Goal: Ask a question: Seek information or help from site administrators or community

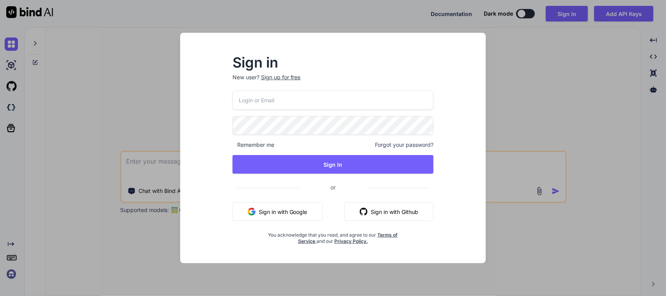
click at [291, 212] on button "Sign in with Google" at bounding box center [278, 211] width 90 height 19
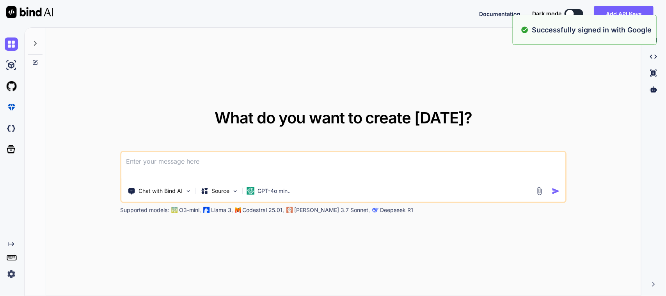
click at [252, 161] on textarea at bounding box center [344, 166] width 444 height 29
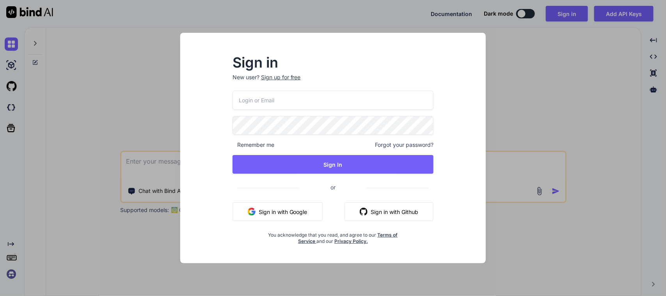
click at [282, 204] on button "Sign in with Google" at bounding box center [278, 211] width 90 height 19
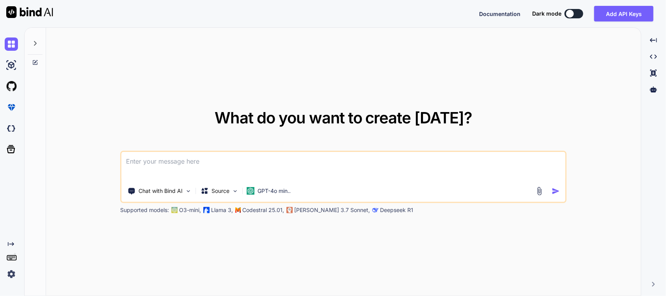
click at [156, 162] on textarea at bounding box center [344, 166] width 444 height 29
paste textarea "// To parse this JSON data, do // // final allowedDestinationLocationResponse =…"
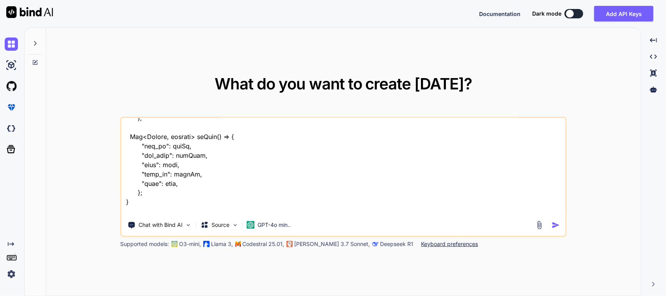
scroll to position [600, 0]
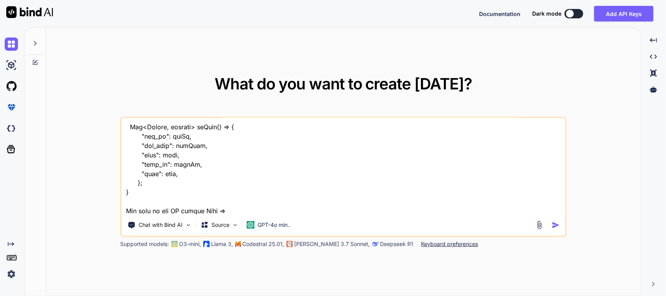
paste textarea "Padding( padding: const EdgeInsets.only(left: 10.0), child: Align( alignment: A…"
type textarea "I want to show the loc name in my location dropdown please modify my UI screen …"
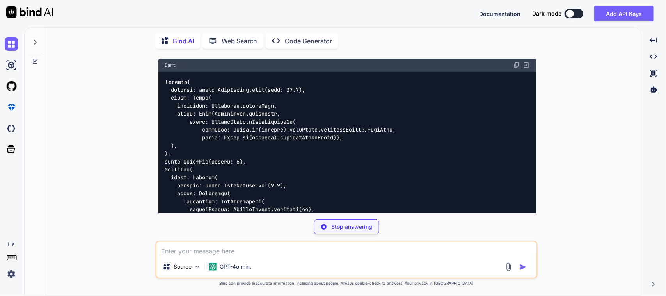
scroll to position [523, 0]
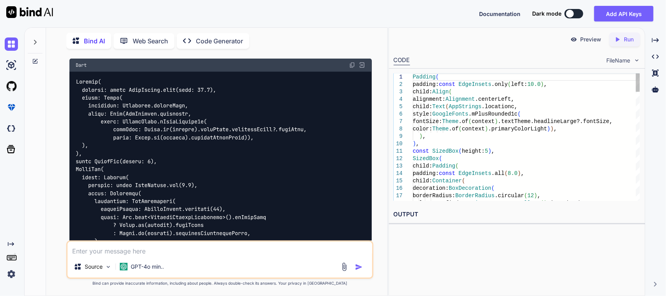
click at [352, 62] on img at bounding box center [352, 65] width 6 height 6
click at [157, 251] on textarea at bounding box center [220, 249] width 305 height 14
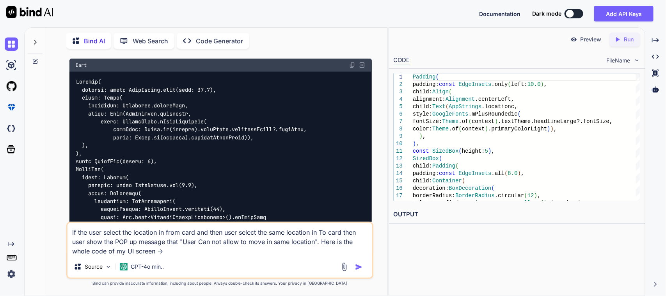
paste textarea "// /* // * Created By - Chetu Team // * Description - This class is handling th…"
type textarea "If the user select the location in from card and then user select the same loca…"
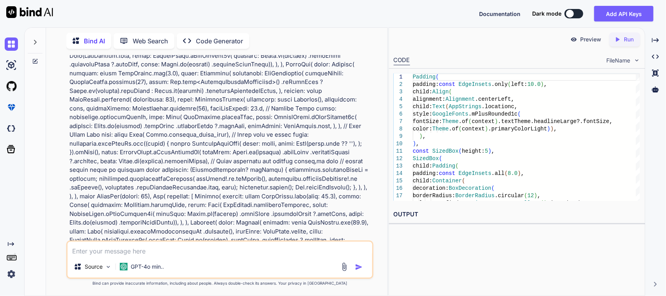
scroll to position [2935, 0]
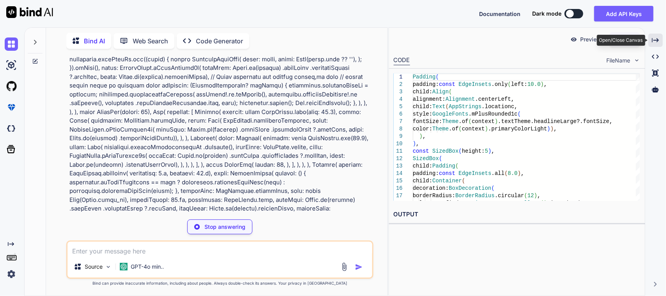
click at [660, 44] on div "Created with Pixso." at bounding box center [656, 40] width 14 height 13
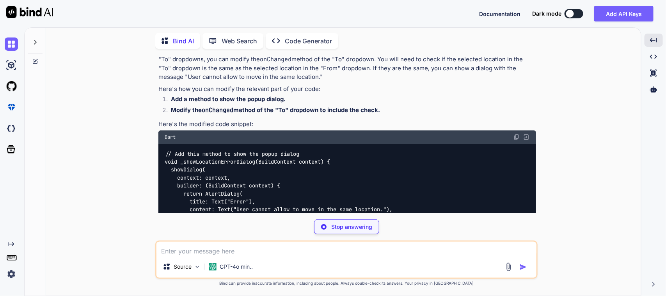
scroll to position [2699, 0]
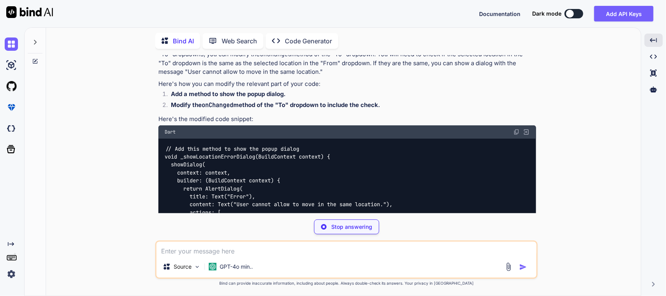
click at [334, 139] on div "// Add this method to show the popup dialog void _showLocationErrorDialog(Build…" at bounding box center [347, 276] width 378 height 275
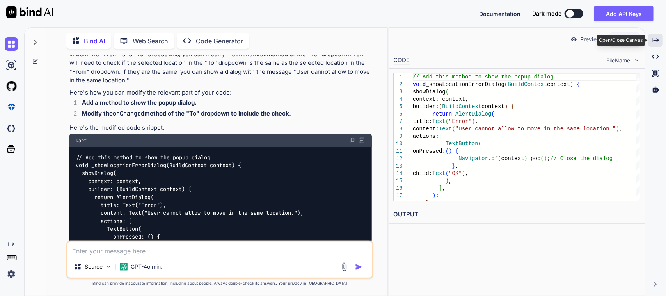
click at [654, 43] on icon "Created with Pixso." at bounding box center [655, 40] width 7 height 7
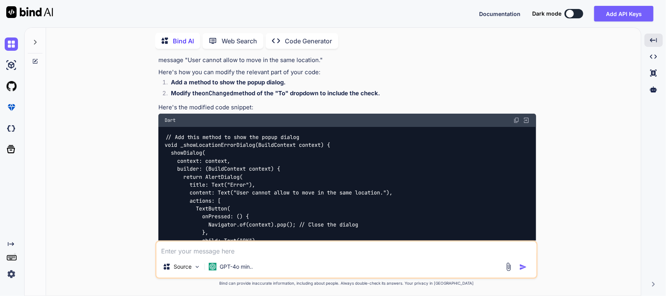
scroll to position [2699, 0]
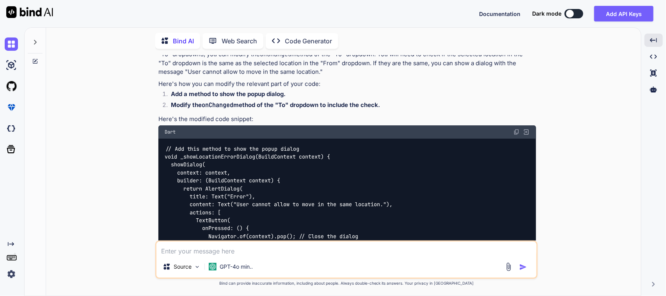
click at [518, 129] on img at bounding box center [517, 132] width 6 height 6
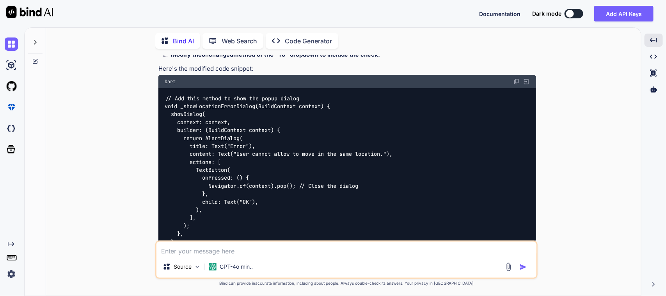
scroll to position [2747, 0]
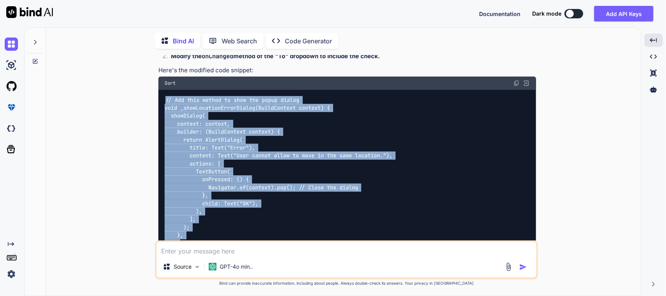
drag, startPoint x: 179, startPoint y: 223, endPoint x: 144, endPoint y: 75, distance: 152.2
click at [144, 75] on div "You Bind AI To modify your UI screen code to display the location name in the d…" at bounding box center [346, 175] width 589 height 240
copy code "// Add this method to show the popup dialog void _showLocationErrorDialog(Build…"
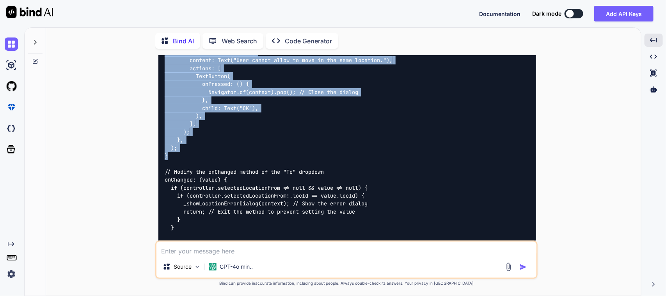
scroll to position [2845, 0]
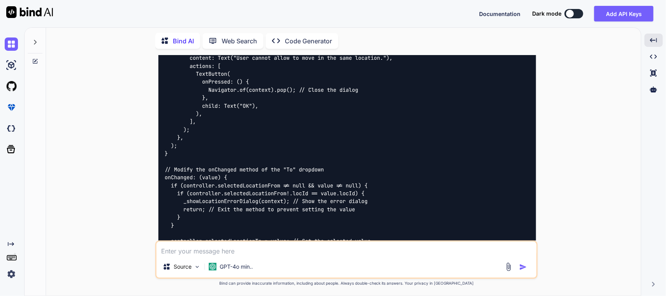
click at [231, 148] on div "// Add this method to show the popup dialog void _showLocationErrorDialog(Build…" at bounding box center [347, 129] width 378 height 275
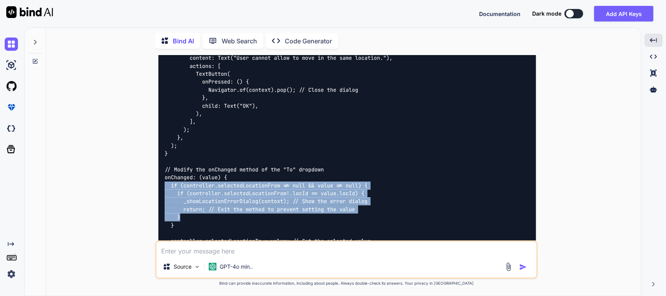
drag, startPoint x: 167, startPoint y: 160, endPoint x: 373, endPoint y: 194, distance: 208.7
click at [373, 194] on div "// Add this method to show the popup dialog void _showLocationErrorDialog(Build…" at bounding box center [347, 129] width 378 height 275
copy code "if (controller.selectedLocationFrom != null && value != null) { if (controller.…"
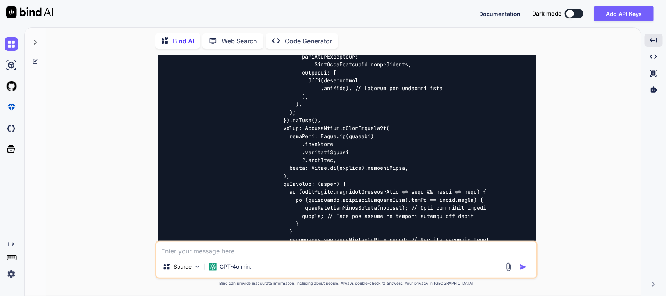
scroll to position [3942, 0]
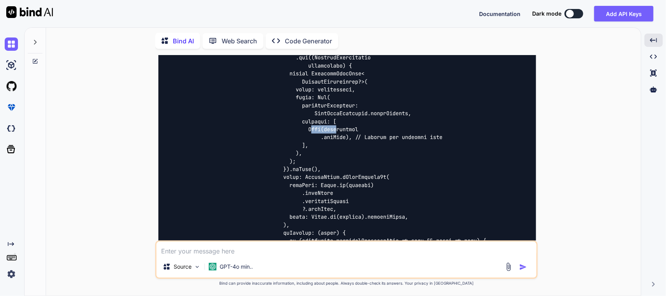
drag, startPoint x: 318, startPoint y: 100, endPoint x: 338, endPoint y: 101, distance: 20.4
drag, startPoint x: 306, startPoint y: 102, endPoint x: 345, endPoint y: 101, distance: 39.0
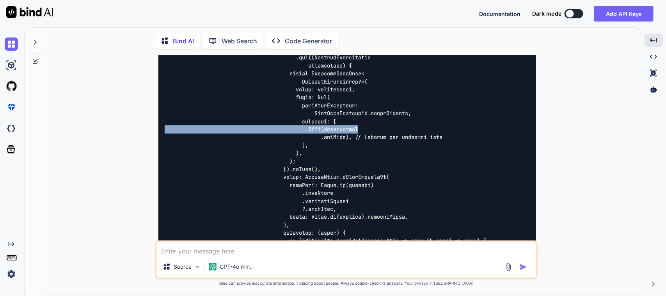
drag, startPoint x: 365, startPoint y: 102, endPoint x: 313, endPoint y: 103, distance: 52.3
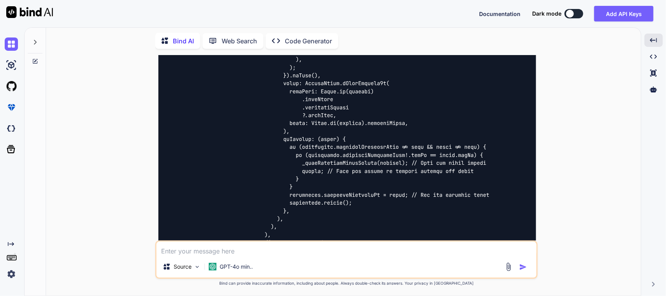
scroll to position [4039, 0]
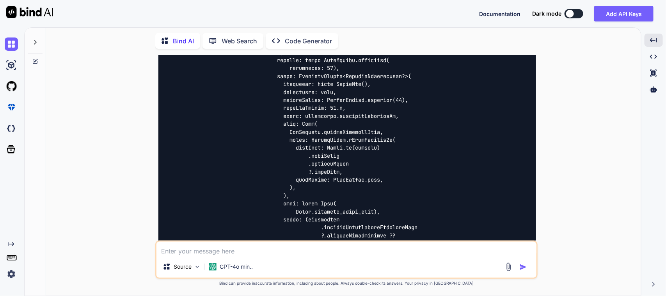
scroll to position [3747, 0]
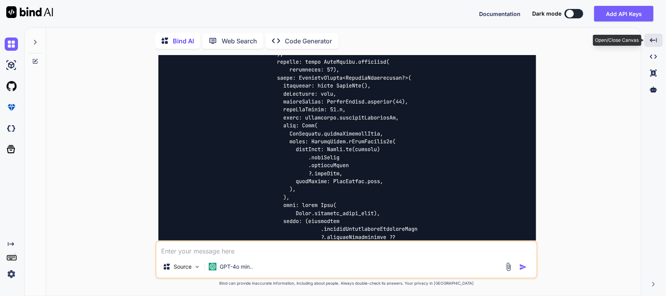
click at [657, 38] on icon "Created with Pixso." at bounding box center [653, 40] width 7 height 7
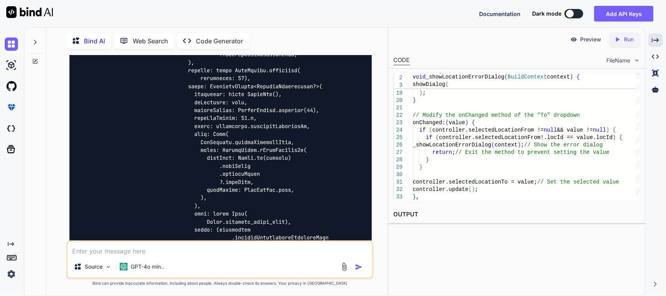
click at [286, 167] on div at bounding box center [220, 27] width 303 height 1222
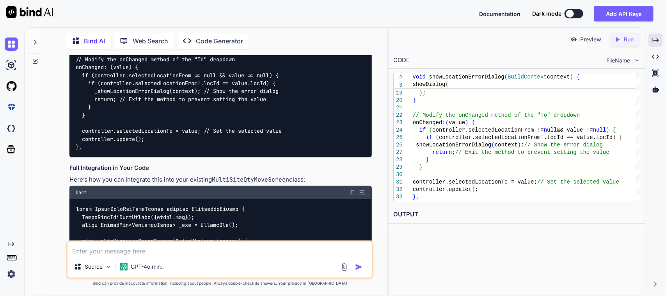
scroll to position [3403, 0]
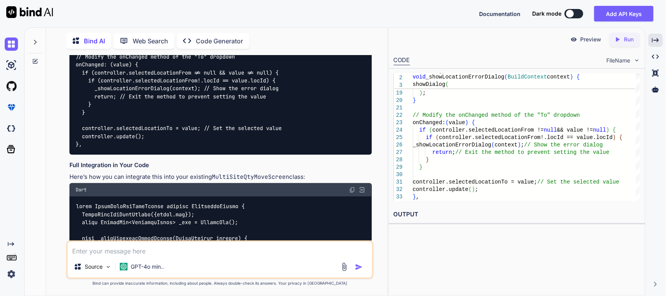
click at [365, 183] on div "Dart" at bounding box center [220, 189] width 303 height 13
click at [364, 186] on img at bounding box center [362, 189] width 7 height 7
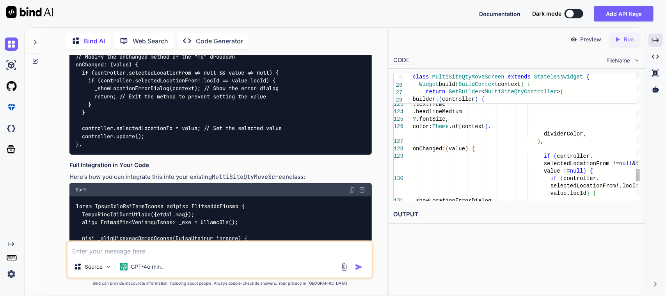
drag, startPoint x: 588, startPoint y: 147, endPoint x: 593, endPoint y: 147, distance: 4.7
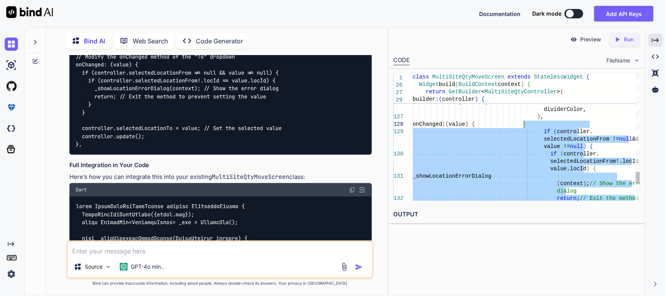
drag, startPoint x: 543, startPoint y: 155, endPoint x: 525, endPoint y: 128, distance: 32.7
type textarea "), onChanged: (value) { if (controller.selectedLocationFrom != null && value !=…"
